Goal: Obtain resource: Obtain resource

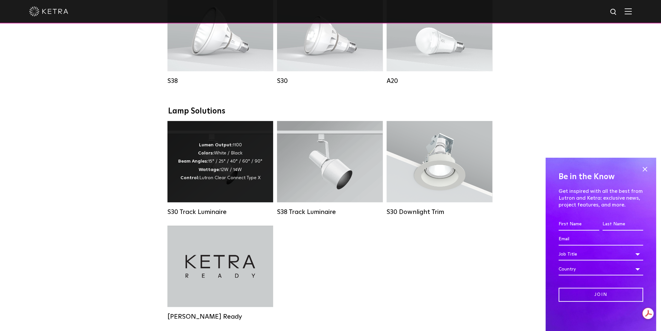
click at [208, 180] on span "Lutron Clear Connect Type X" at bounding box center [229, 177] width 61 height 5
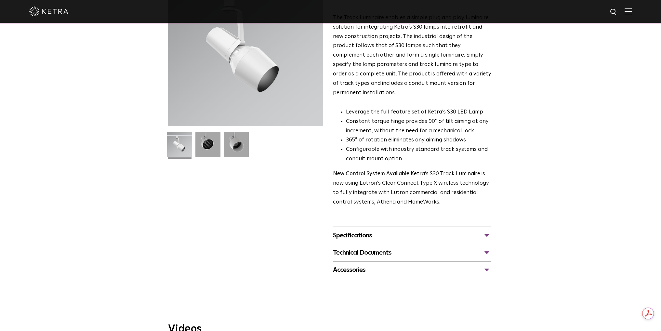
scroll to position [130, 0]
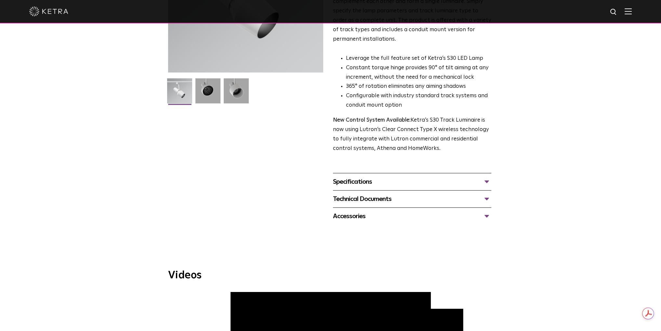
click at [377, 194] on div "Technical Documents" at bounding box center [412, 199] width 158 height 10
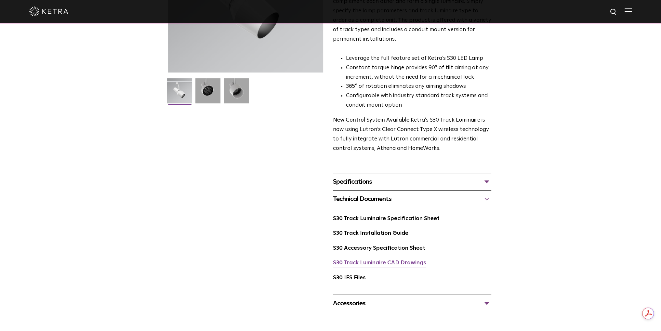
click at [388, 260] on link "S30 Track Luminaire CAD Drawings" at bounding box center [379, 263] width 93 height 6
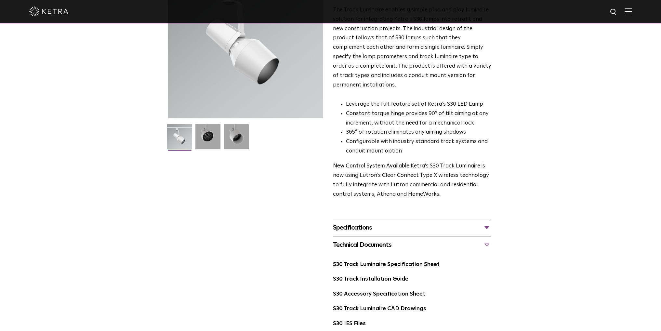
scroll to position [32, 0]
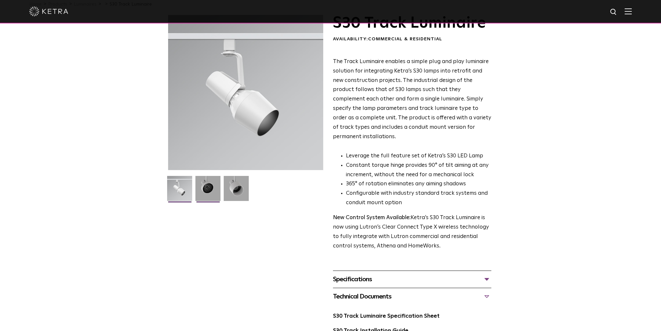
click at [198, 178] on img at bounding box center [207, 191] width 25 height 30
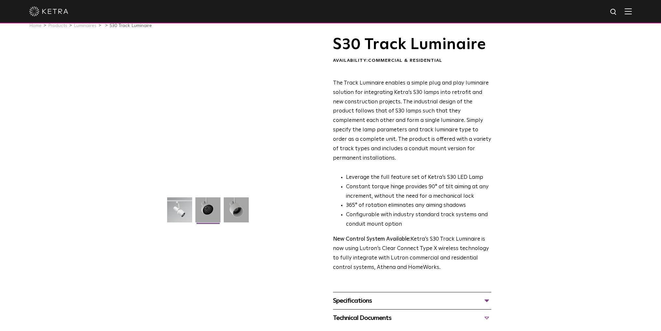
scroll to position [0, 0]
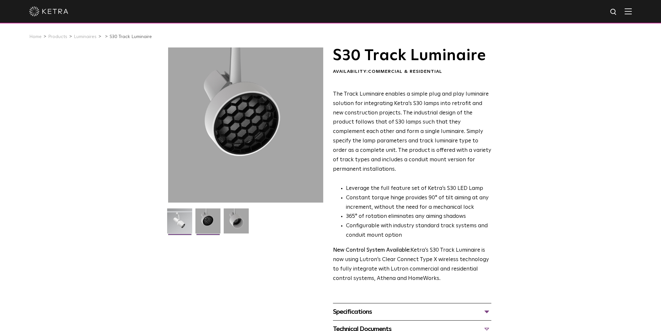
click at [179, 228] on img at bounding box center [179, 223] width 25 height 30
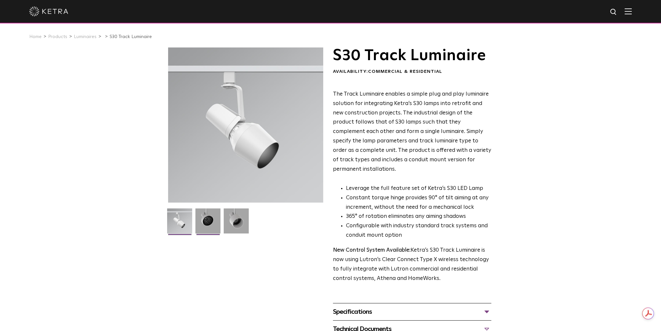
drag, startPoint x: 210, startPoint y: 221, endPoint x: 217, endPoint y: 221, distance: 7.2
click at [210, 221] on img at bounding box center [207, 223] width 25 height 30
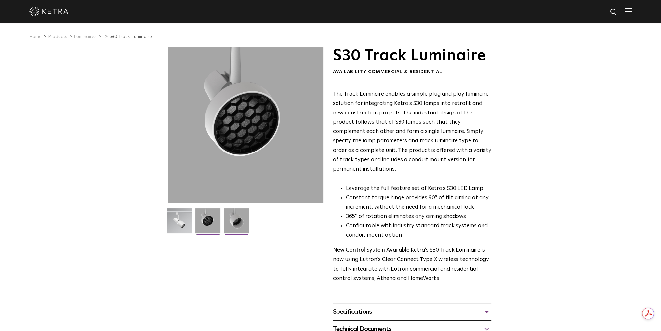
click at [238, 222] on img at bounding box center [236, 223] width 25 height 30
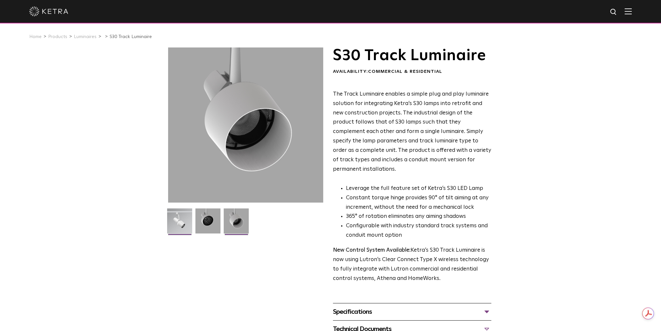
click at [185, 220] on img at bounding box center [179, 223] width 25 height 30
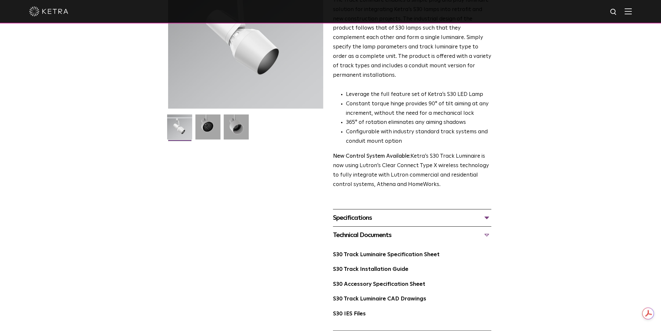
scroll to position [162, 0]
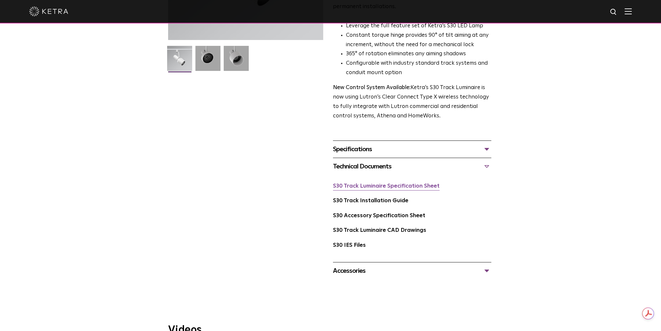
click at [386, 183] on link "S30 Track Luminaire Specification Sheet" at bounding box center [386, 186] width 107 height 6
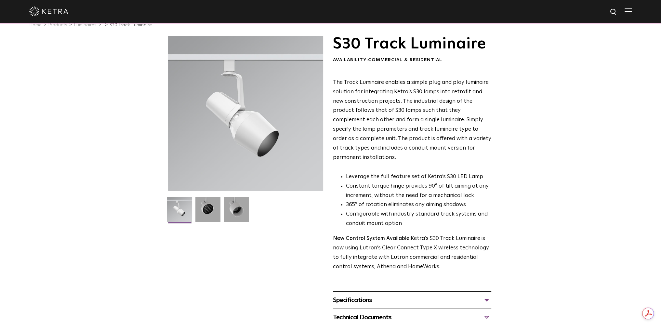
scroll to position [0, 0]
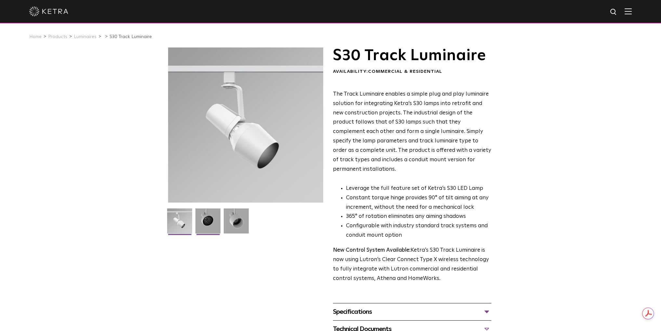
click at [212, 227] on img at bounding box center [207, 223] width 25 height 30
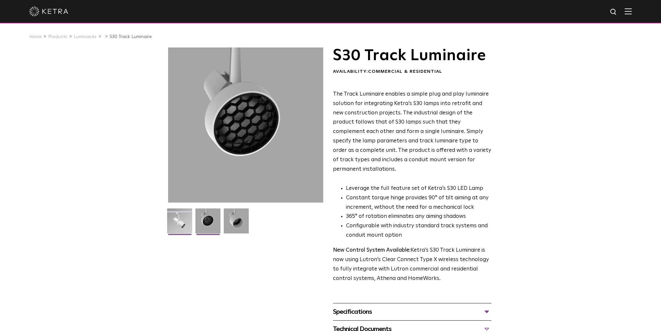
click at [177, 219] on img at bounding box center [179, 223] width 25 height 30
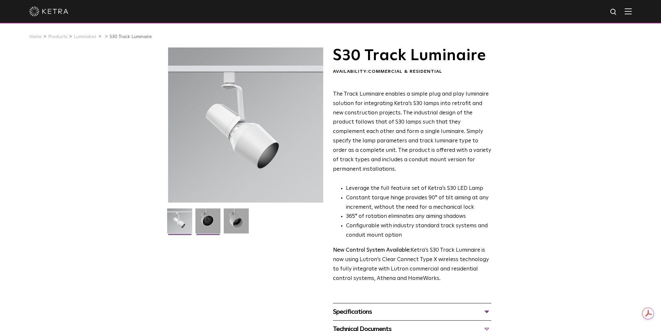
click at [202, 217] on img at bounding box center [207, 223] width 25 height 30
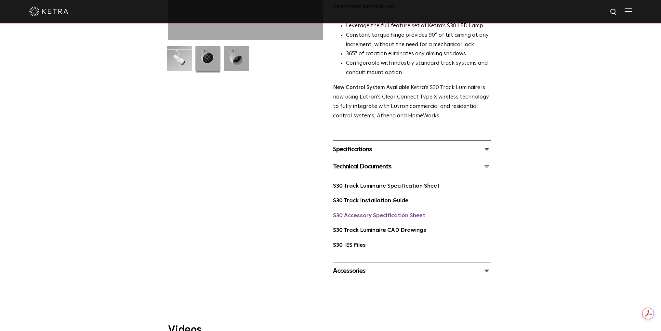
click at [386, 213] on link "S30 Accessory Specification Sheet" at bounding box center [379, 216] width 92 height 6
click at [182, 57] on img at bounding box center [179, 61] width 25 height 30
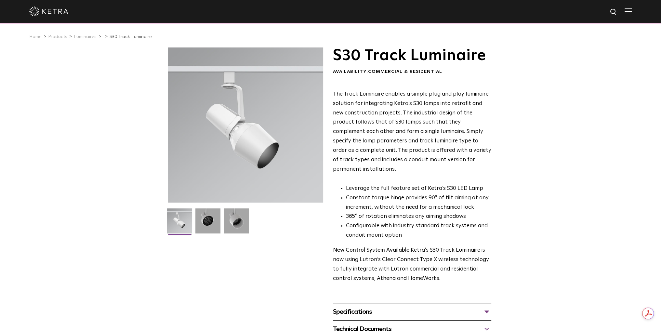
scroll to position [162, 0]
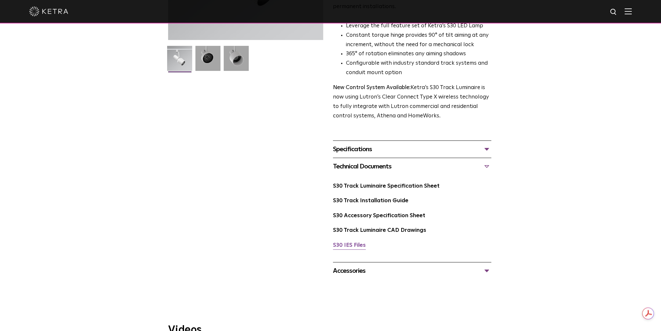
click at [354, 242] on link "S30 IES Files" at bounding box center [349, 245] width 33 height 6
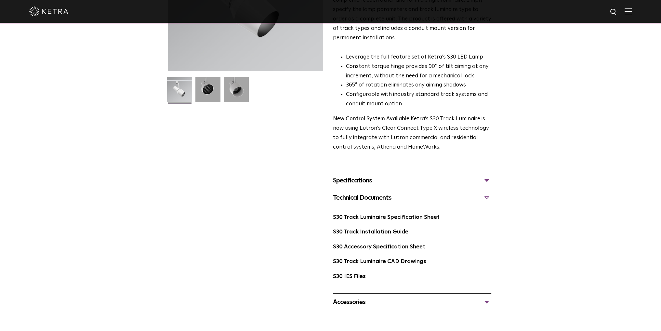
scroll to position [130, 0]
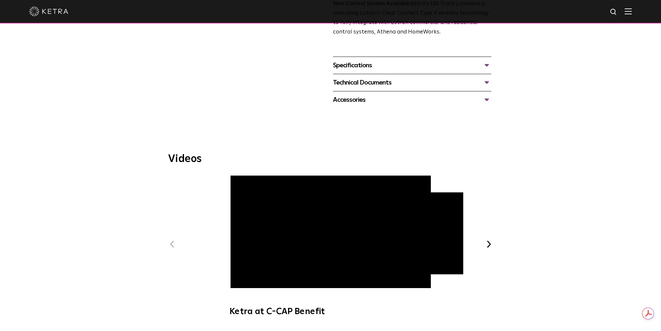
scroll to position [325, 0]
